Goal: Entertainment & Leisure: Consume media (video, audio)

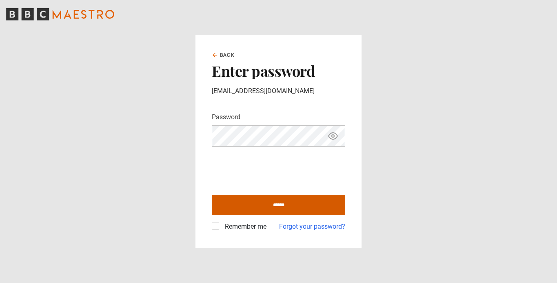
click at [286, 203] on input "******" at bounding box center [278, 204] width 133 height 20
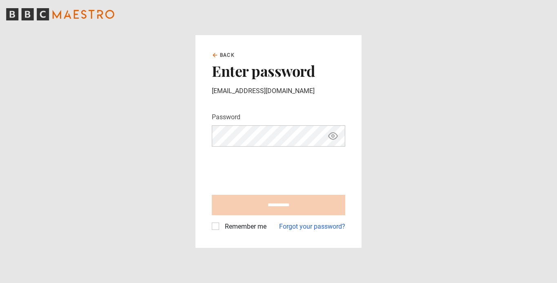
type input "**********"
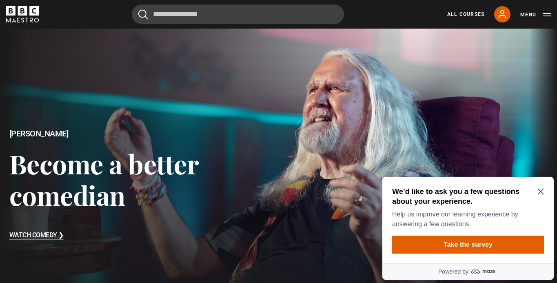
click at [542, 192] on icon "Close Maze Prompt" at bounding box center [540, 191] width 7 height 7
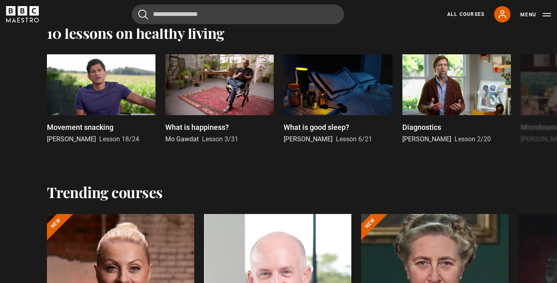
scroll to position [738, 0]
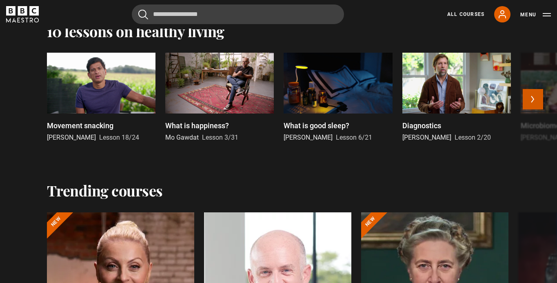
click at [527, 104] on button "Next" at bounding box center [532, 99] width 20 height 20
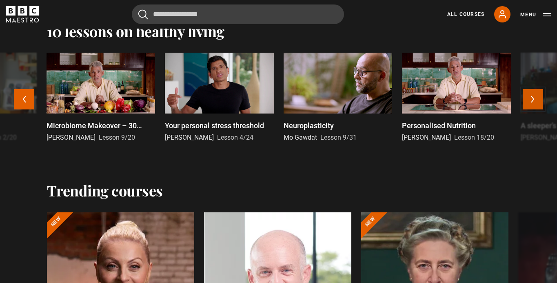
click at [527, 104] on button "Next" at bounding box center [532, 99] width 20 height 20
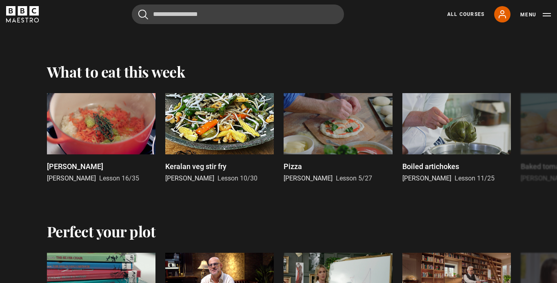
scroll to position [1123, 0]
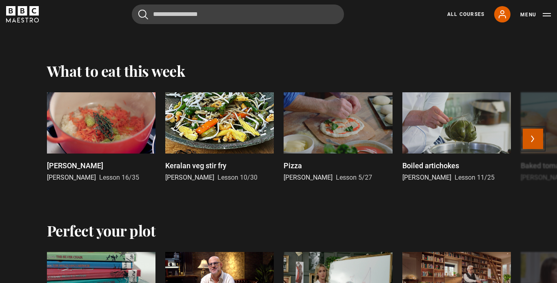
click at [530, 142] on button "Next" at bounding box center [532, 138] width 20 height 20
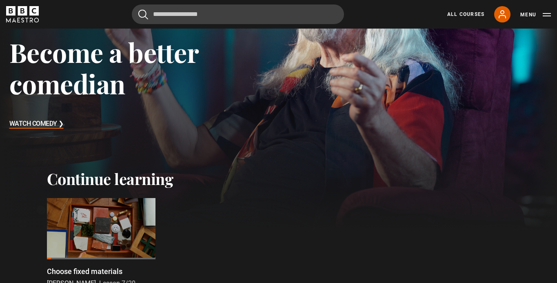
scroll to position [0, 0]
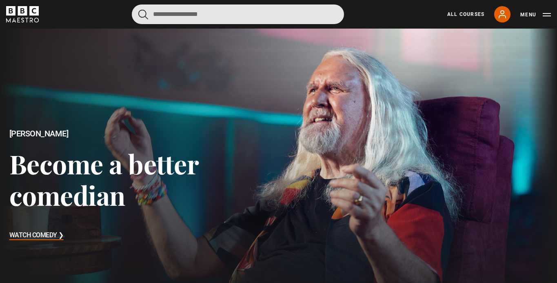
click at [280, 13] on input "Search" at bounding box center [238, 14] width 212 height 20
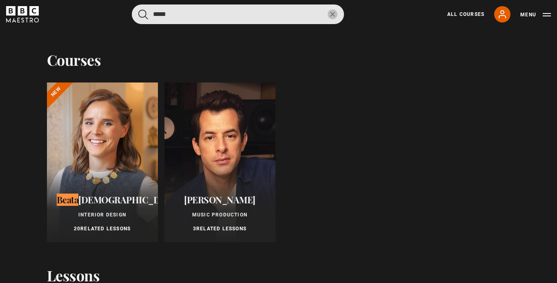
type input "*****"
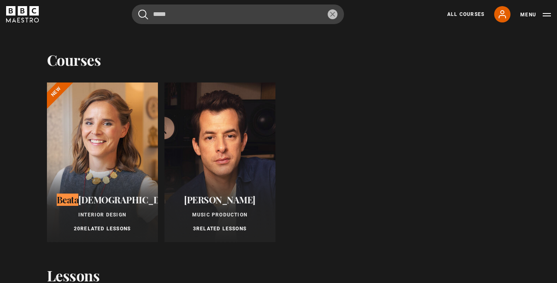
click at [116, 146] on div at bounding box center [102, 161] width 111 height 159
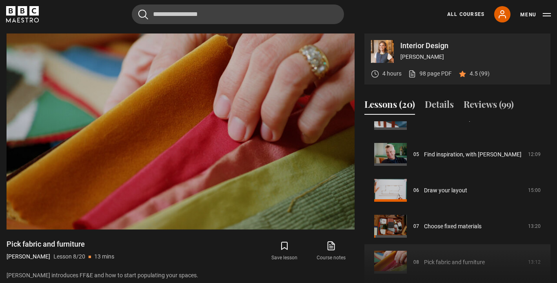
scroll to position [162, 0]
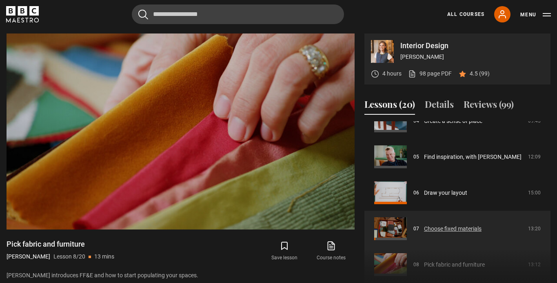
click at [449, 226] on link "Choose fixed materials" at bounding box center [452, 228] width 57 height 9
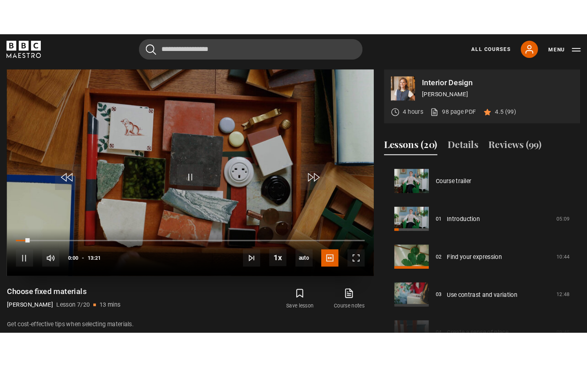
scroll to position [215, 0]
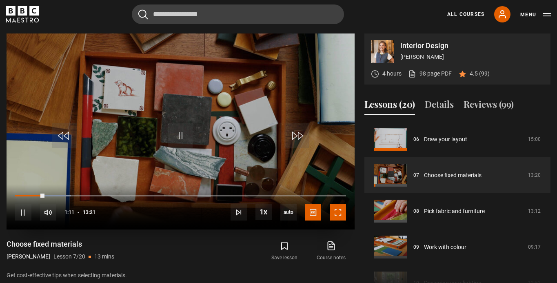
click at [332, 210] on span "Video Player" at bounding box center [337, 212] width 16 height 16
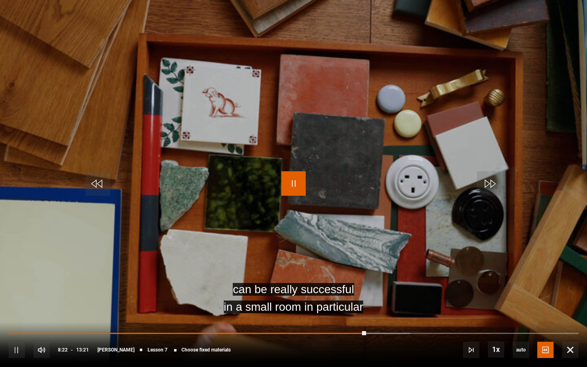
click at [294, 186] on span "Video Player" at bounding box center [293, 183] width 24 height 24
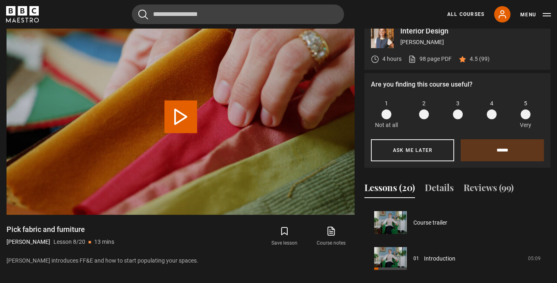
scroll to position [251, 0]
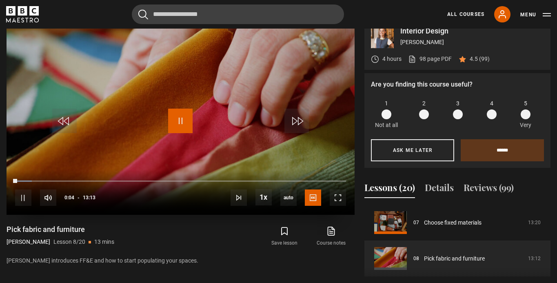
click at [182, 121] on span "Video Player" at bounding box center [180, 120] width 24 height 24
